Goal: Transaction & Acquisition: Purchase product/service

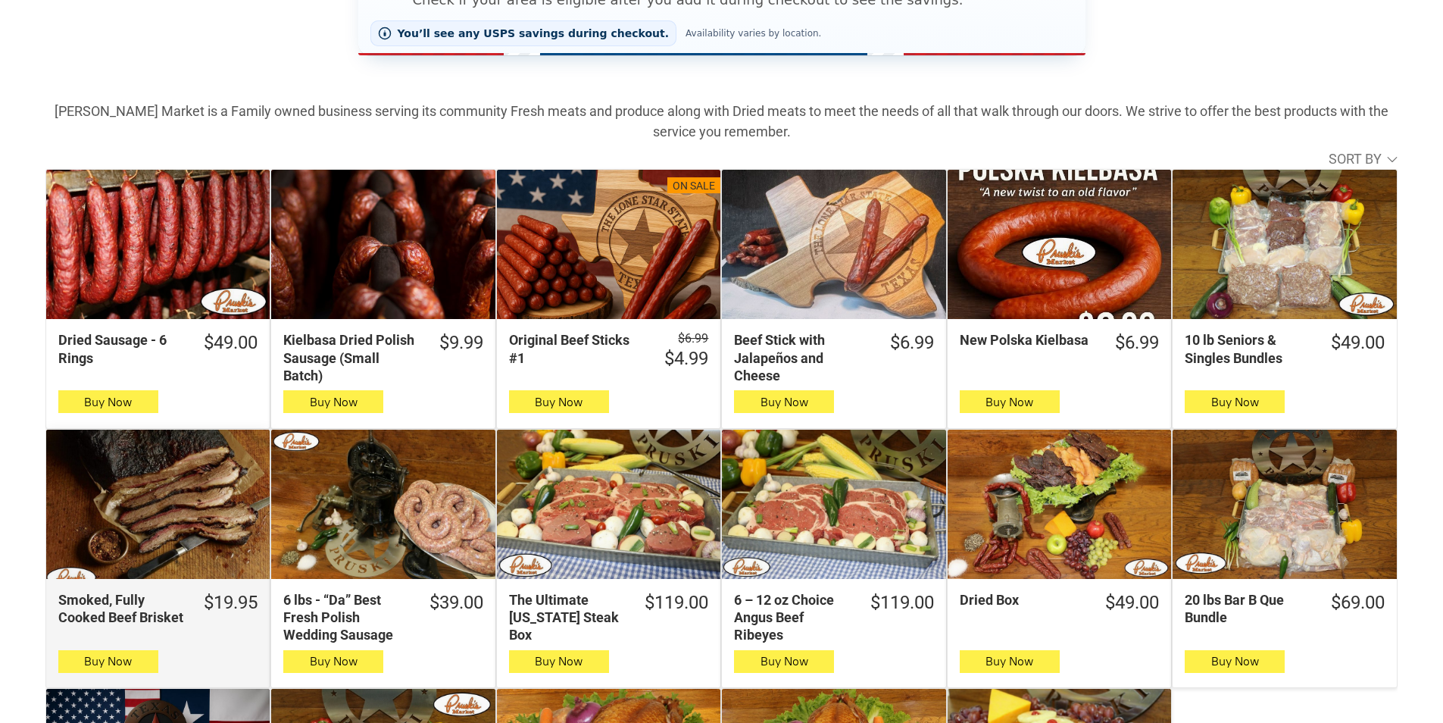
scroll to position [379, 0]
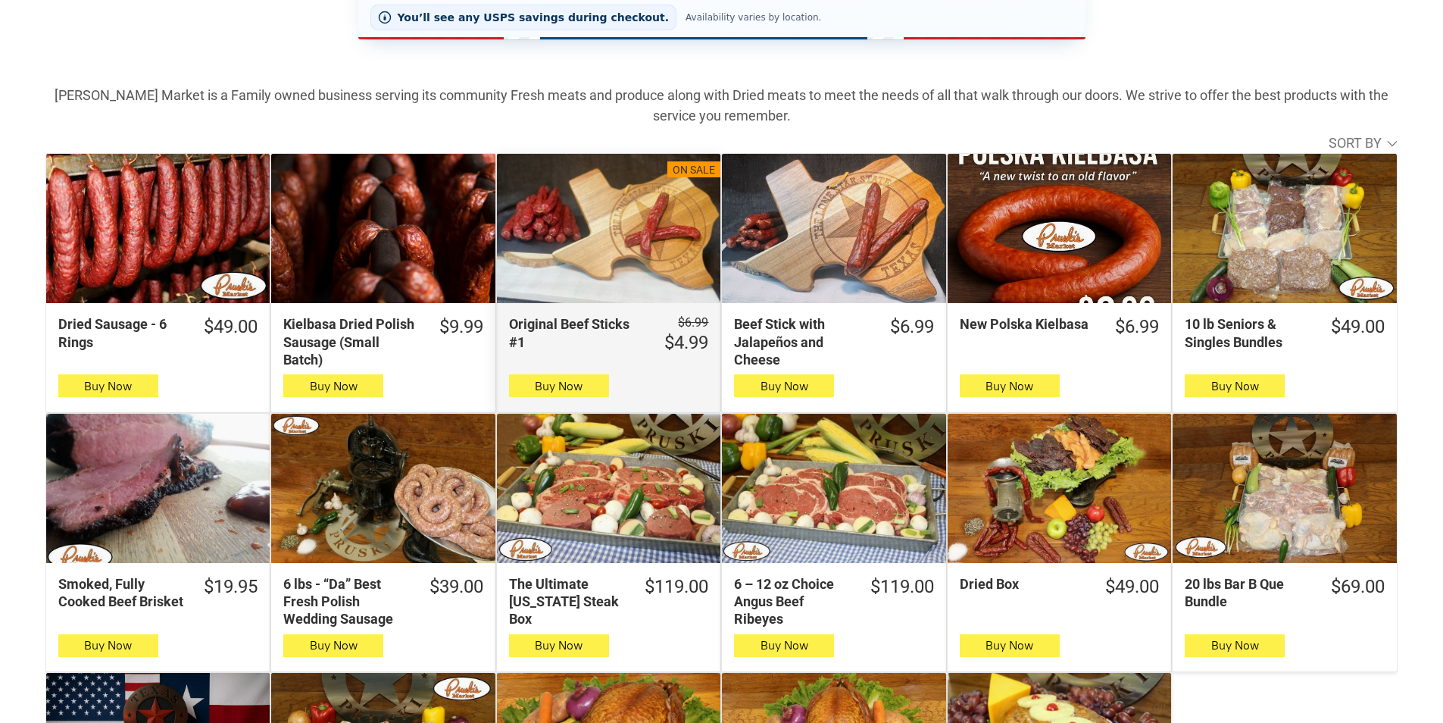
click at [606, 232] on div "Original Beef Sticks #1" at bounding box center [609, 228] width 224 height 149
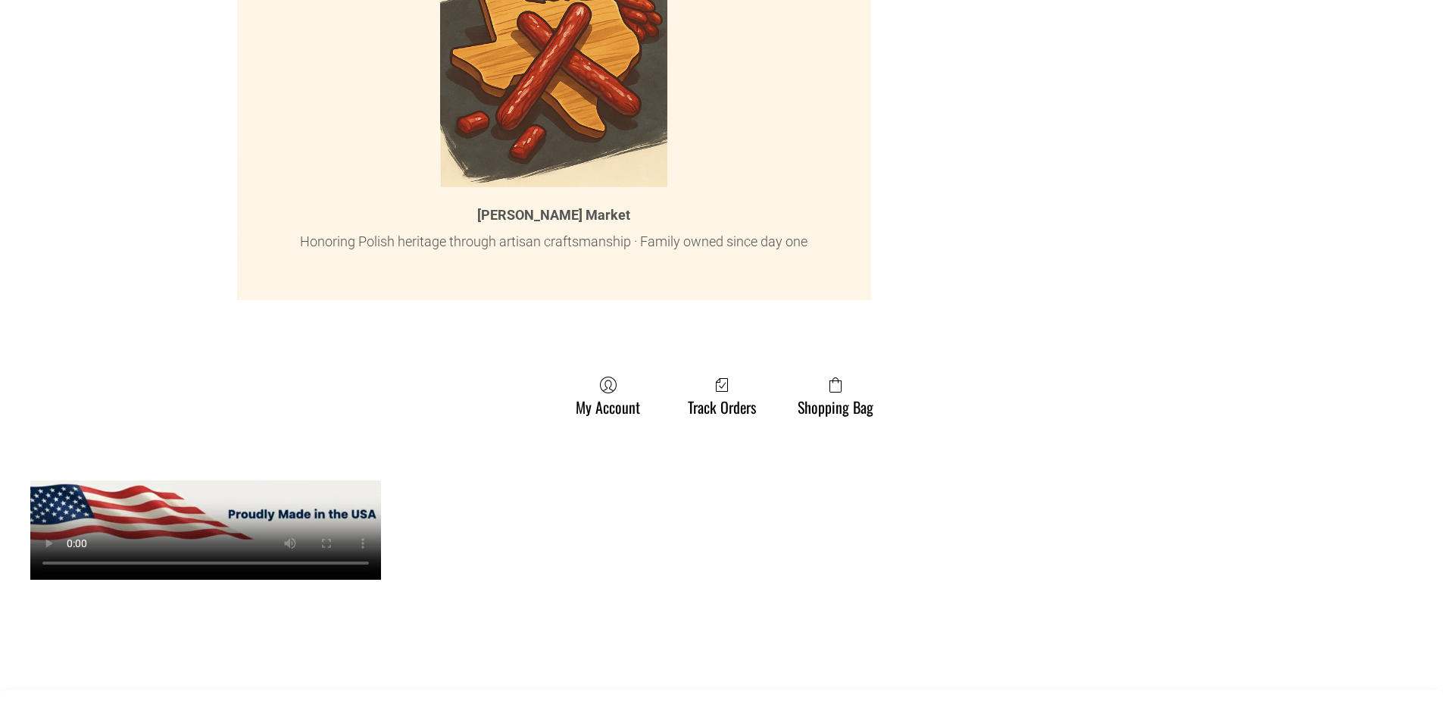
scroll to position [7653, 0]
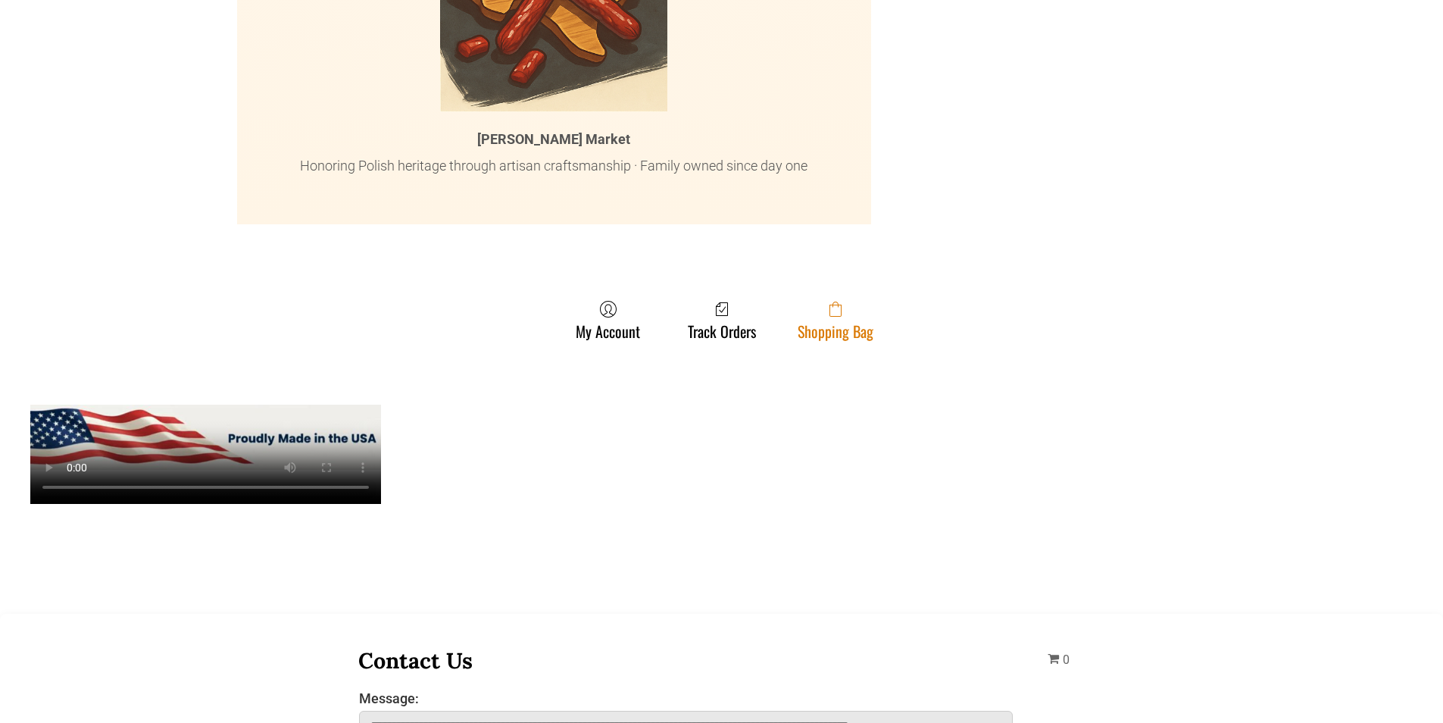
click at [835, 302] on icon at bounding box center [836, 309] width 12 height 15
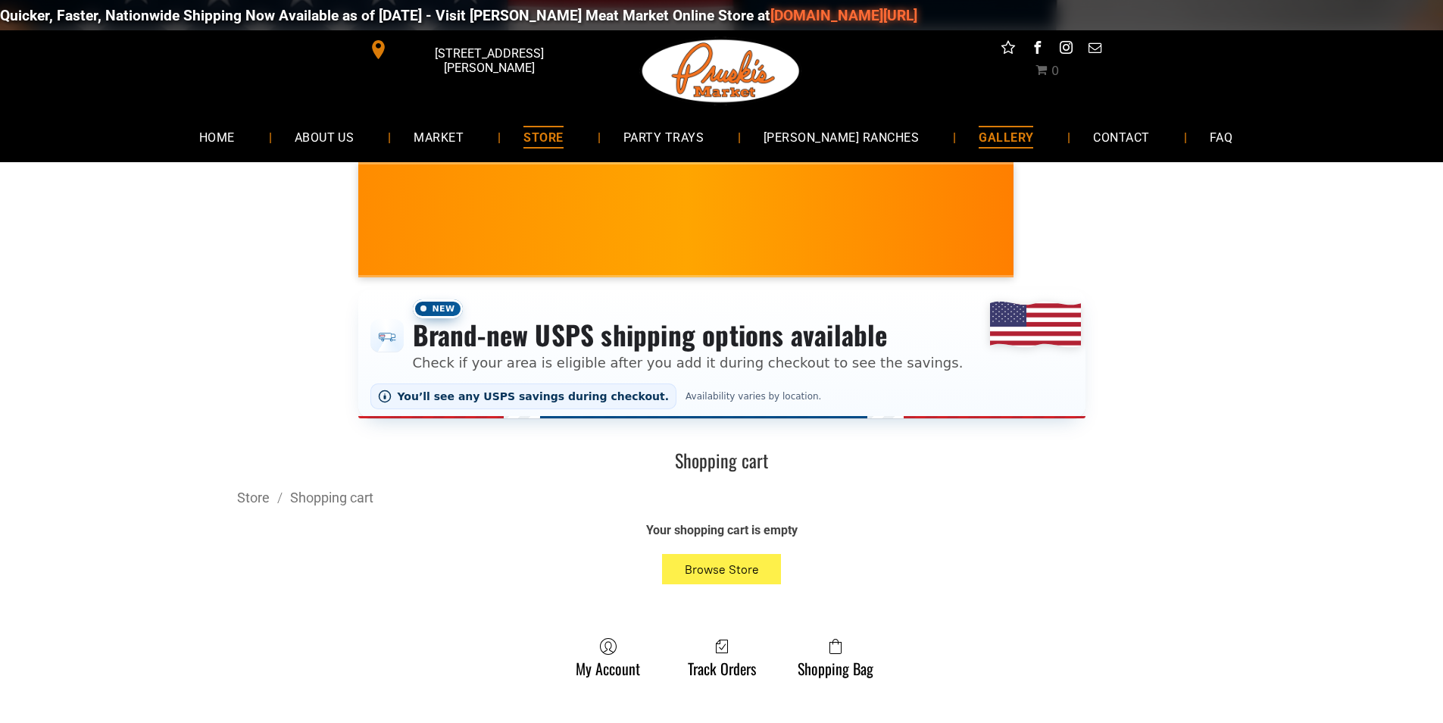
click at [956, 123] on link "GALLERY" at bounding box center [1006, 137] width 100 height 40
